Goal: Transaction & Acquisition: Obtain resource

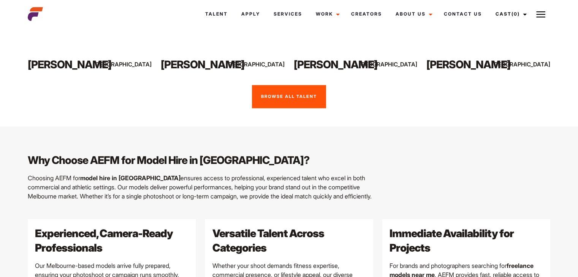
scroll to position [688, 0]
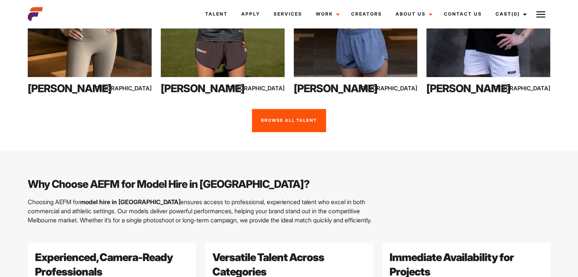
click at [295, 109] on link "Browse all talent" at bounding box center [289, 121] width 74 height 24
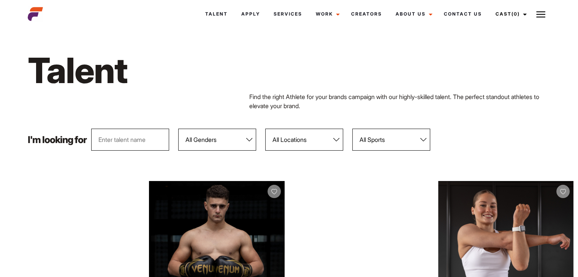
click at [248, 141] on select "All Genders [DEMOGRAPHIC_DATA] [DEMOGRAPHIC_DATA]" at bounding box center [217, 140] width 78 height 22
select select "104"
click at [178, 129] on select "All Genders [DEMOGRAPHIC_DATA] [DEMOGRAPHIC_DATA]" at bounding box center [217, 140] width 78 height 22
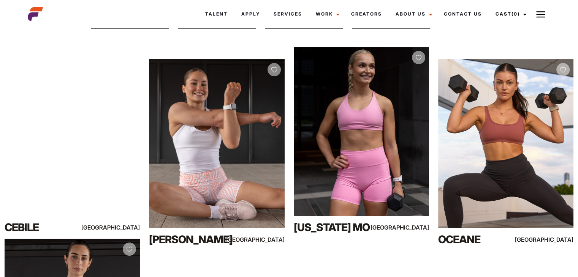
scroll to position [112, 0]
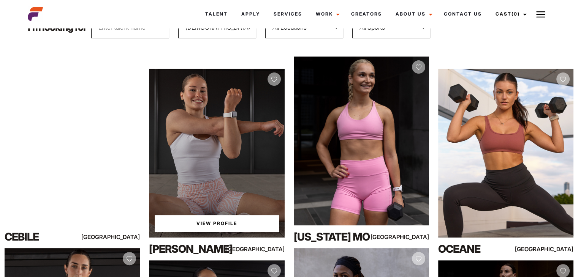
click at [199, 111] on div "View Profile" at bounding box center [216, 153] width 135 height 169
click at [204, 220] on link "View Profile" at bounding box center [217, 223] width 124 height 17
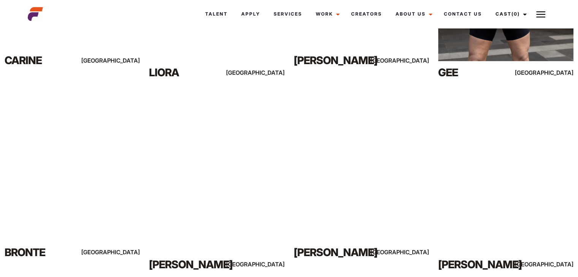
scroll to position [915, 0]
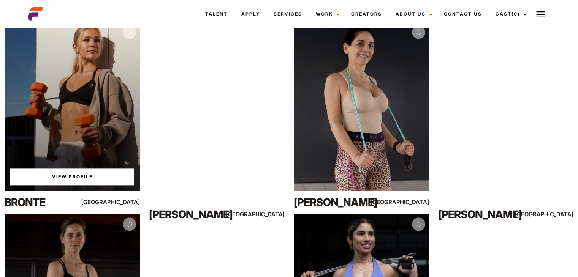
click at [58, 141] on div "View Profile" at bounding box center [72, 106] width 135 height 169
click at [64, 178] on link "View Profile" at bounding box center [72, 177] width 124 height 17
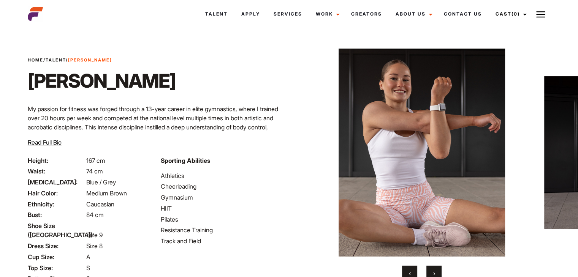
click at [432, 274] on button "›" at bounding box center [433, 273] width 15 height 15
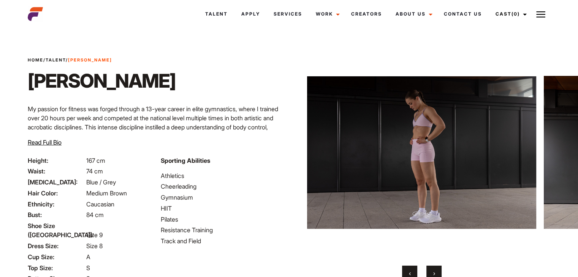
click at [433, 273] on span "›" at bounding box center [434, 274] width 2 height 8
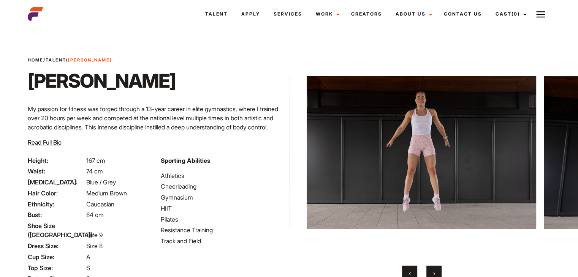
click at [433, 273] on span "›" at bounding box center [434, 274] width 2 height 8
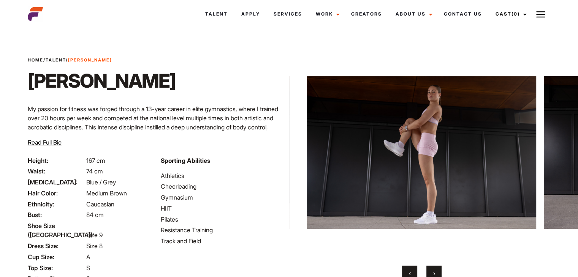
click at [433, 273] on span "›" at bounding box center [434, 274] width 2 height 8
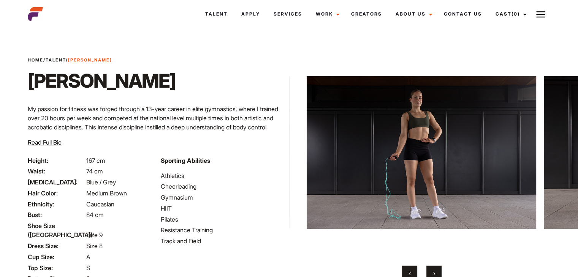
click at [433, 273] on span "›" at bounding box center [434, 274] width 2 height 8
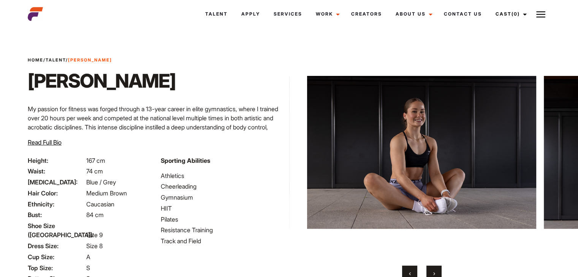
click at [433, 273] on span "›" at bounding box center [434, 274] width 2 height 8
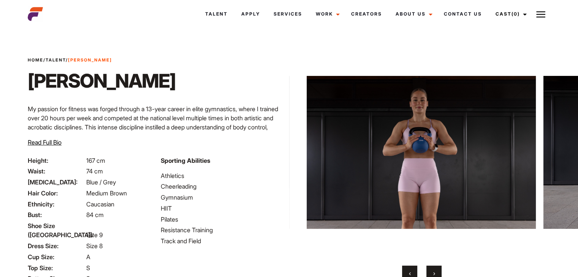
click at [433, 273] on span "›" at bounding box center [434, 274] width 2 height 8
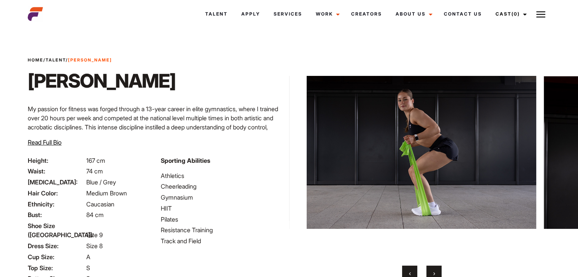
click at [433, 273] on span "›" at bounding box center [434, 274] width 2 height 8
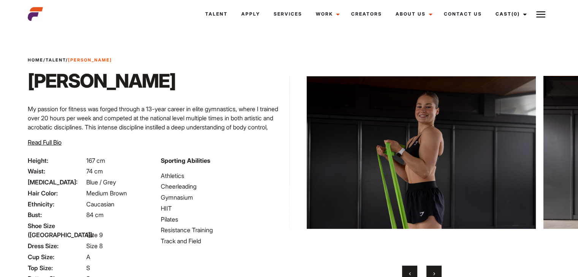
click at [433, 273] on span "›" at bounding box center [434, 274] width 2 height 8
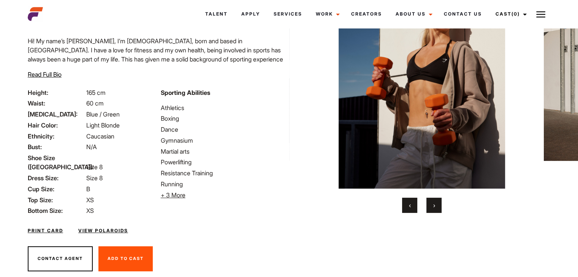
scroll to position [77, 0]
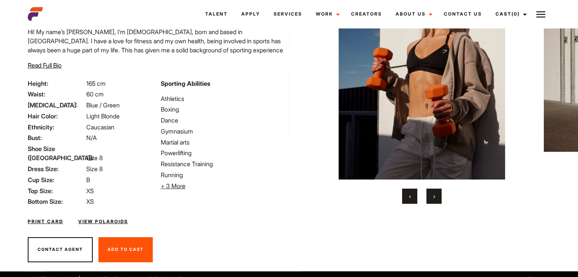
click at [436, 195] on button "›" at bounding box center [433, 196] width 15 height 15
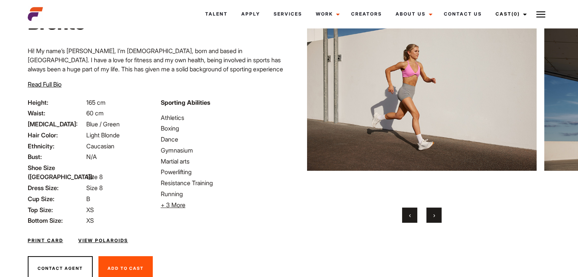
scroll to position [55, 0]
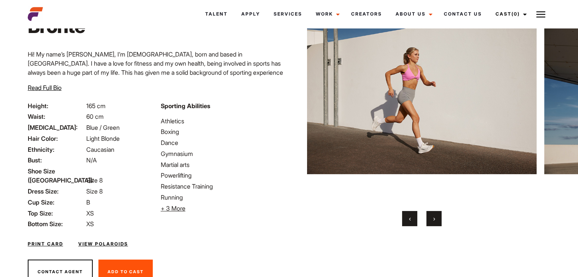
click at [432, 216] on button "›" at bounding box center [433, 218] width 15 height 15
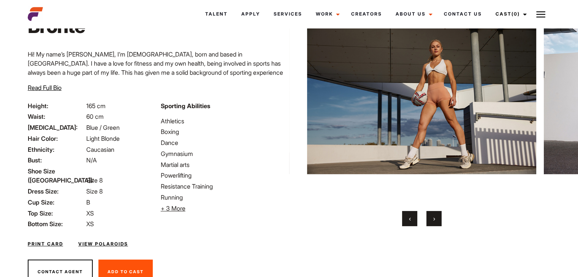
click at [432, 216] on button "›" at bounding box center [433, 218] width 15 height 15
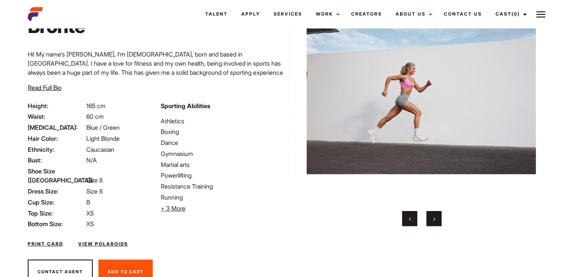
click at [432, 216] on button "›" at bounding box center [433, 218] width 15 height 15
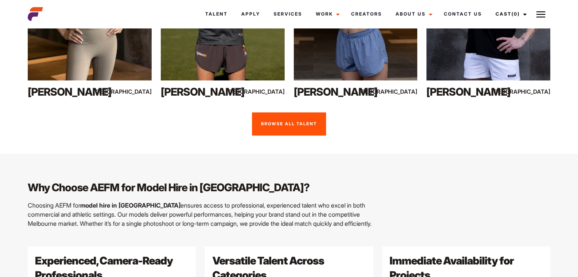
scroll to position [688, 0]
